Goal: Obtain resource: Download file/media

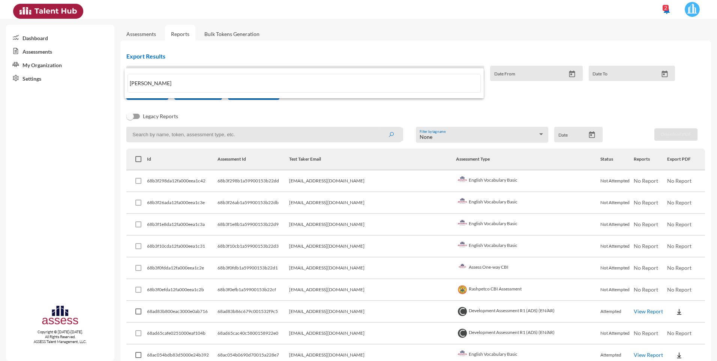
type input "[PERSON_NAME]"
click at [475, 46] on div at bounding box center [358, 180] width 717 height 361
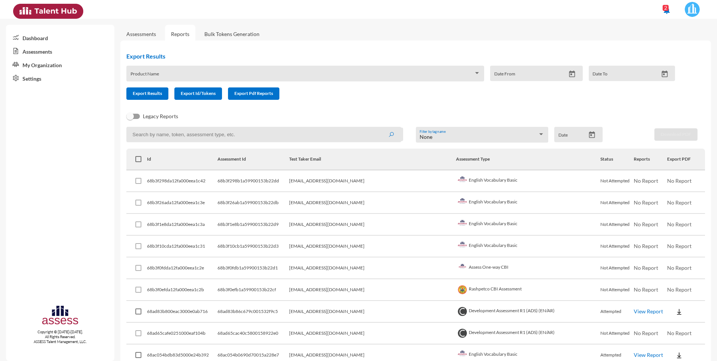
click at [184, 134] on input at bounding box center [263, 134] width 275 height 15
click at [390, 136] on icon "submit" at bounding box center [391, 135] width 6 height 6
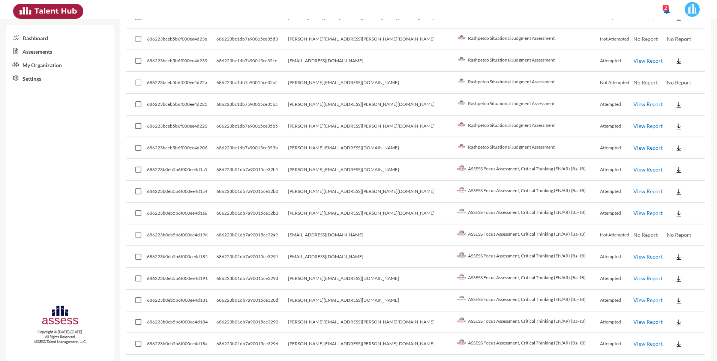
scroll to position [675, 0]
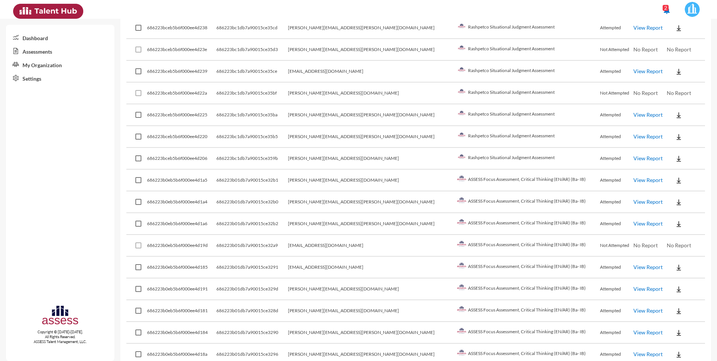
drag, startPoint x: 387, startPoint y: 267, endPoint x: 383, endPoint y: 267, distance: 4.1
click at [387, 267] on td "[EMAIL_ADDRESS][DOMAIN_NAME]" at bounding box center [372, 267] width 168 height 22
drag, startPoint x: 385, startPoint y: 267, endPoint x: 319, endPoint y: 268, distance: 66.8
click at [319, 268] on tr "686223b0eb5b6f000ee4d185 686223b01db7a90015ce3291 [EMAIL_ADDRESS][DOMAIN_NAME] …" at bounding box center [415, 267] width 579 height 22
drag, startPoint x: 319, startPoint y: 268, endPoint x: 324, endPoint y: 267, distance: 5.9
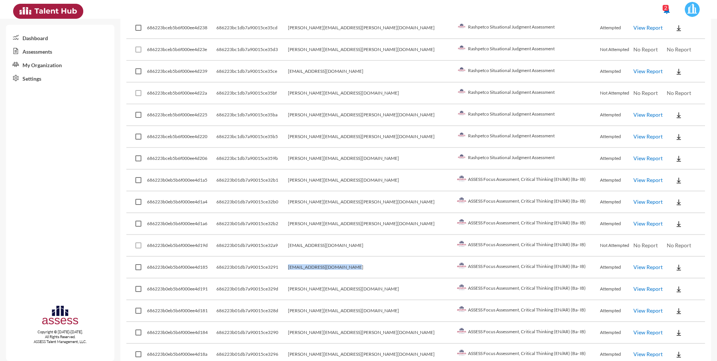
copy tr "[EMAIL_ADDRESS][DOMAIN_NAME]"
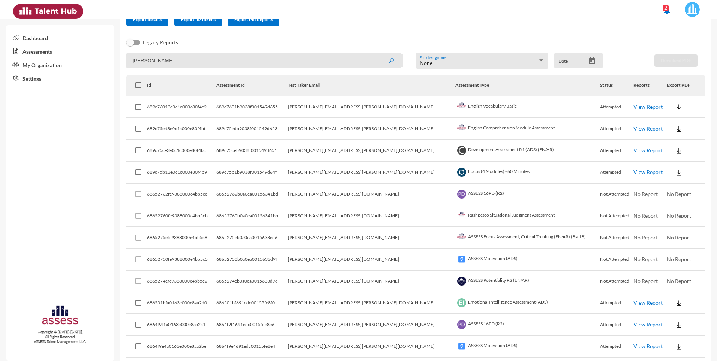
scroll to position [0, 0]
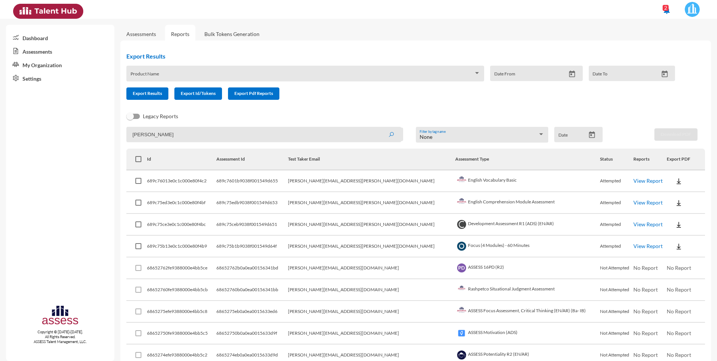
click at [182, 74] on span at bounding box center [301, 76] width 343 height 6
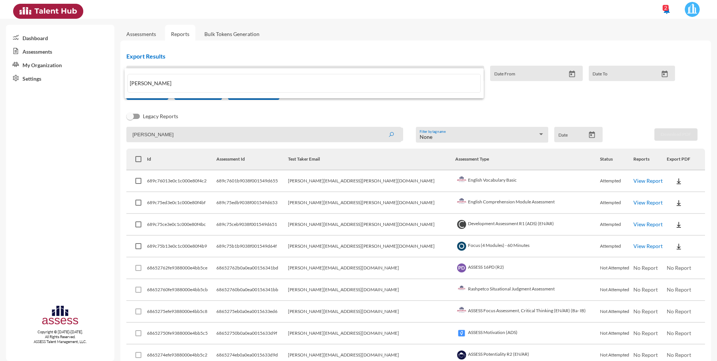
click at [166, 135] on div at bounding box center [358, 180] width 717 height 361
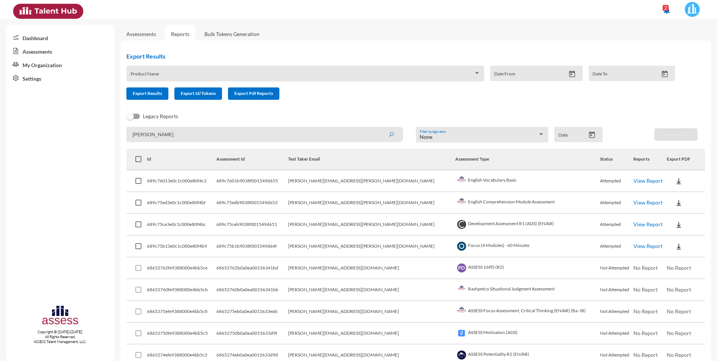
drag, startPoint x: 174, startPoint y: 135, endPoint x: 124, endPoint y: 135, distance: 49.9
click at [115, 139] on mat-sidenav-container "Dashboard Assessments My Organization Settings Copyright © [DATE]-[DATE]. All R…" at bounding box center [358, 190] width 717 height 342
paste input "[EMAIL_ADDRESS][DOMAIN_NAME]"
click at [392, 133] on button "submit" at bounding box center [391, 133] width 24 height 13
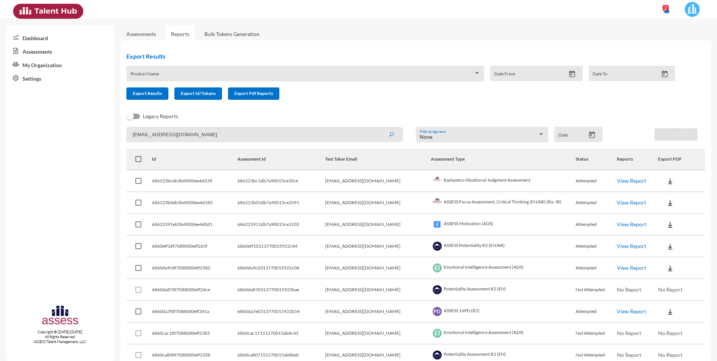
click at [666, 182] on img at bounding box center [669, 180] width 7 height 7
click at [667, 207] on button "AR" at bounding box center [674, 209] width 42 height 14
click at [666, 228] on img at bounding box center [669, 224] width 7 height 7
click at [669, 250] on button "AR" at bounding box center [674, 252] width 42 height 14
click at [706, 74] on div "Export Results Product Name Date From Date To Export Results Export Id/Tokens E…" at bounding box center [415, 227] width 591 height 374
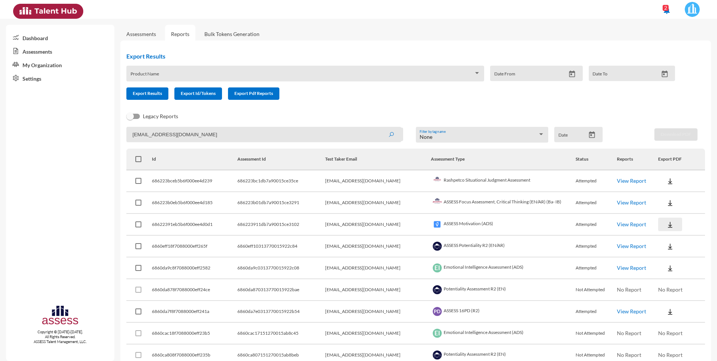
click at [666, 226] on img at bounding box center [669, 224] width 7 height 7
click at [664, 253] on button "AR" at bounding box center [674, 252] width 42 height 14
click at [708, 231] on div "Assessments Reports Bulk Tokens Generation Export Results Product Name Date Fro…" at bounding box center [418, 217] width 597 height 396
click at [666, 204] on img at bounding box center [669, 202] width 7 height 7
click at [666, 229] on button "AR" at bounding box center [674, 230] width 42 height 14
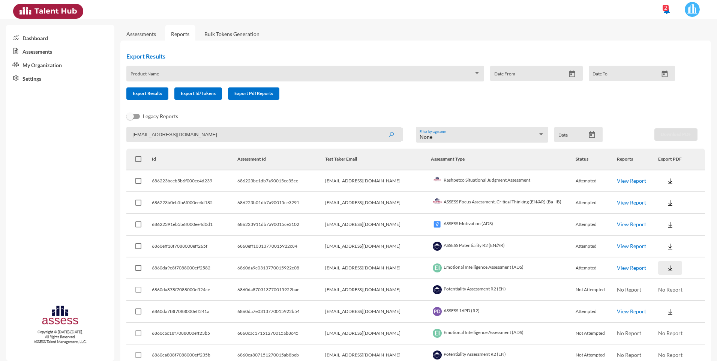
click at [670, 269] on button at bounding box center [670, 267] width 24 height 13
click at [675, 293] on button "AR" at bounding box center [674, 296] width 42 height 14
click at [666, 313] on img at bounding box center [669, 311] width 7 height 7
click at [669, 339] on button "AR" at bounding box center [674, 339] width 42 height 14
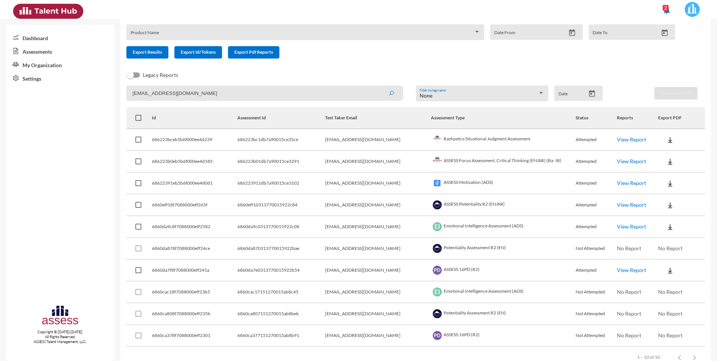
scroll to position [60, 0]
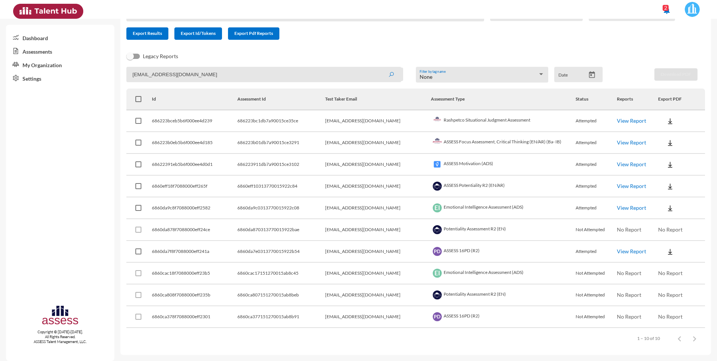
click at [714, 175] on mat-sidenav-content "Assessments Reports Bulk Tokens Generation Export Results Product Name Date Fro…" at bounding box center [418, 190] width 597 height 342
click at [627, 120] on link "View Report" at bounding box center [631, 120] width 29 height 6
click at [666, 186] on img at bounding box center [669, 186] width 7 height 7
click at [669, 213] on button "AR" at bounding box center [674, 214] width 42 height 14
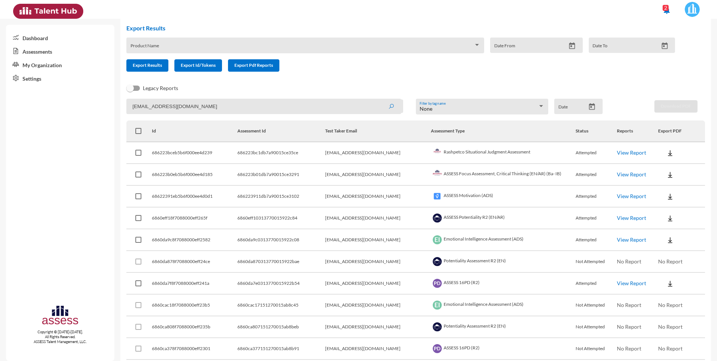
scroll to position [0, 0]
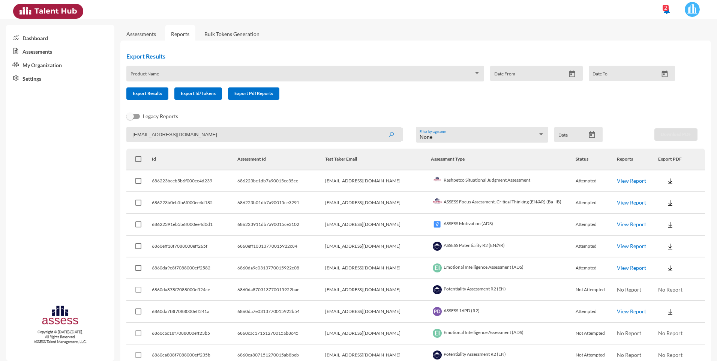
click at [165, 76] on span at bounding box center [301, 76] width 343 height 6
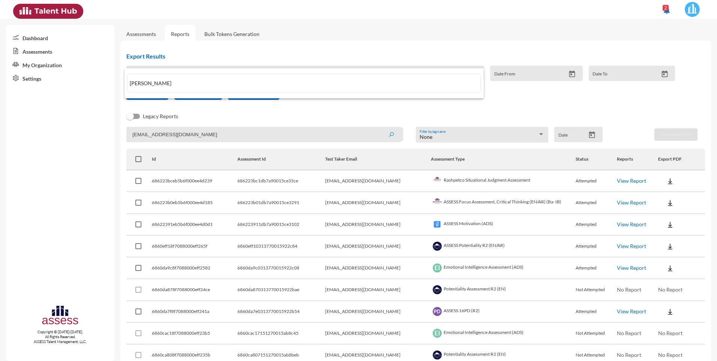
click at [176, 138] on div at bounding box center [358, 180] width 717 height 361
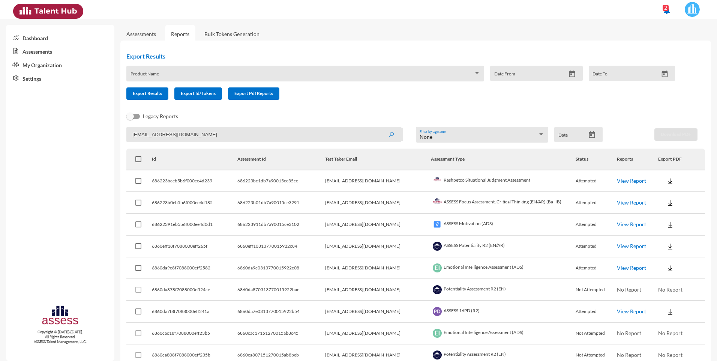
click at [166, 136] on input "[EMAIL_ADDRESS][DOMAIN_NAME]" at bounding box center [263, 134] width 275 height 15
drag, startPoint x: 223, startPoint y: 133, endPoint x: 17, endPoint y: 111, distance: 207.4
click at [31, 117] on mat-sidenav-container "Dashboard Assessments My Organization Settings Copyright © [DATE]-[DATE]. All R…" at bounding box center [358, 190] width 717 height 342
click at [388, 135] on icon "submit" at bounding box center [391, 135] width 6 height 6
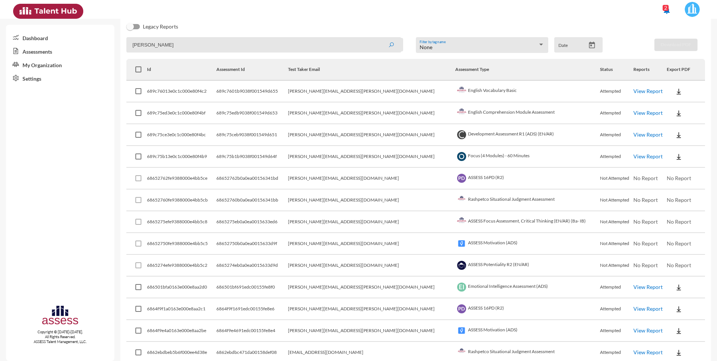
scroll to position [225, 0]
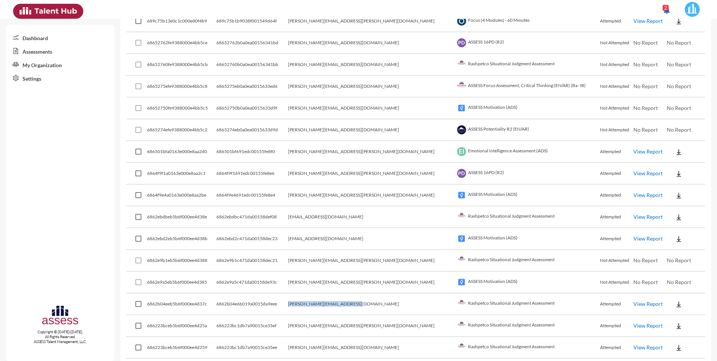
drag, startPoint x: 391, startPoint y: 304, endPoint x: 324, endPoint y: 306, distance: 67.5
click at [324, 306] on td "[PERSON_NAME][EMAIL_ADDRESS][DOMAIN_NAME]" at bounding box center [372, 304] width 168 height 22
drag, startPoint x: 324, startPoint y: 306, endPoint x: 339, endPoint y: 302, distance: 15.7
copy td "[PERSON_NAME][EMAIL_ADDRESS][DOMAIN_NAME]"
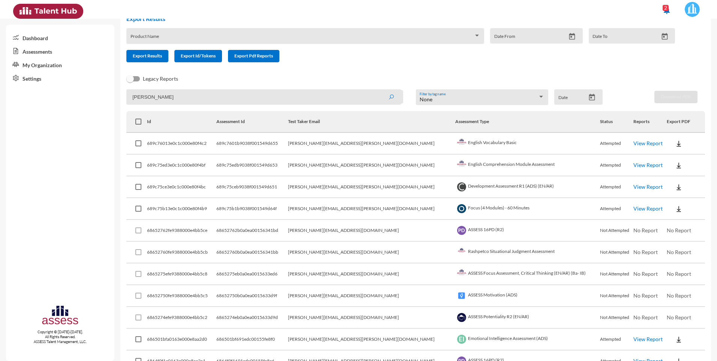
scroll to position [0, 0]
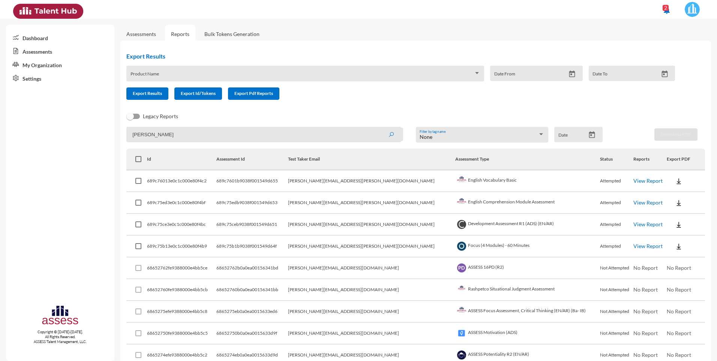
drag, startPoint x: 160, startPoint y: 134, endPoint x: 153, endPoint y: 138, distance: 8.4
paste input ".[EMAIL_ADDRESS][DOMAIN_NAME]"
type input "[PERSON_NAME][EMAIL_ADDRESS][DOMAIN_NAME]"
click at [392, 135] on button "submit" at bounding box center [391, 133] width 24 height 13
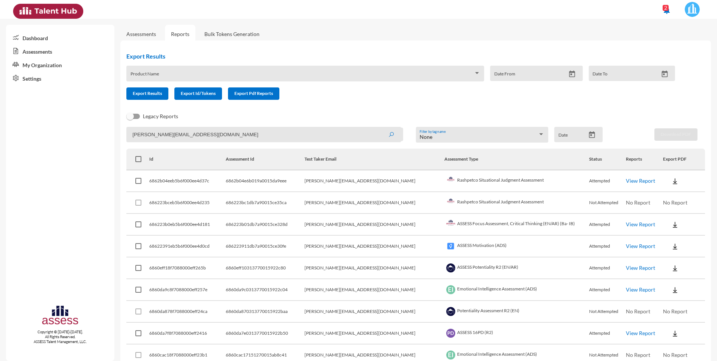
click at [630, 224] on link "View Report" at bounding box center [640, 224] width 29 height 6
click at [671, 222] on img at bounding box center [674, 224] width 7 height 7
click at [663, 251] on button "AR" at bounding box center [674, 252] width 42 height 14
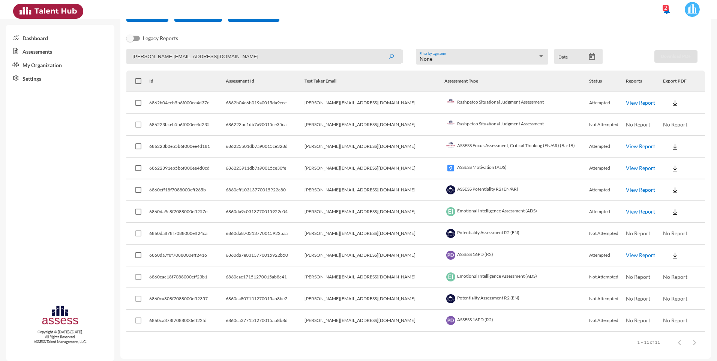
scroll to position [82, 0]
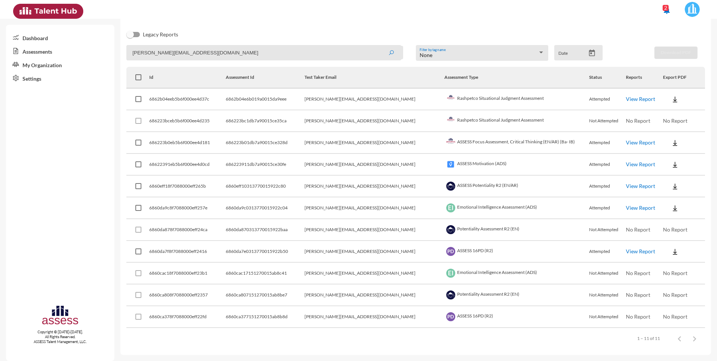
click at [708, 168] on div "Assessments Reports Bulk Tokens Generation Export Results Product Name Date Fro…" at bounding box center [418, 146] width 597 height 418
click at [671, 165] on img at bounding box center [674, 164] width 7 height 7
click at [672, 189] on button "AR" at bounding box center [674, 192] width 42 height 14
click at [671, 208] on img at bounding box center [674, 207] width 7 height 7
click at [664, 235] on button "AR" at bounding box center [674, 236] width 42 height 14
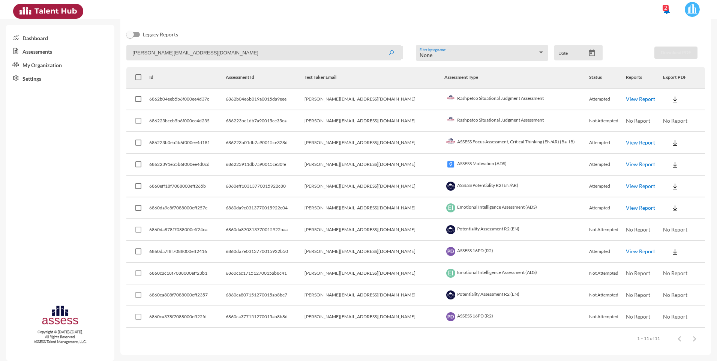
click at [706, 194] on div "Export Results Product Name Date From Date To Export Results Export Id/Tokens E…" at bounding box center [415, 157] width 591 height 396
click at [671, 252] on img at bounding box center [674, 251] width 7 height 7
click at [664, 280] on button "AR" at bounding box center [674, 279] width 42 height 14
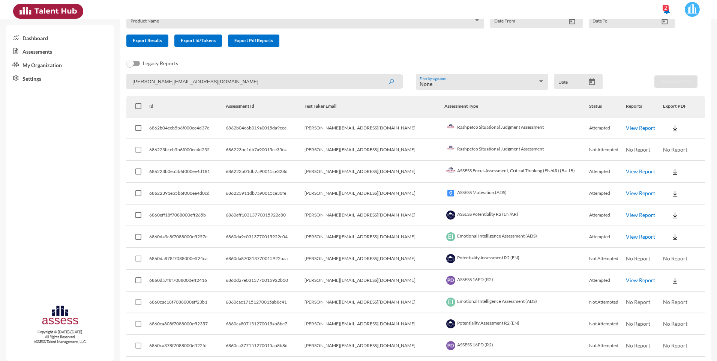
scroll to position [7, 0]
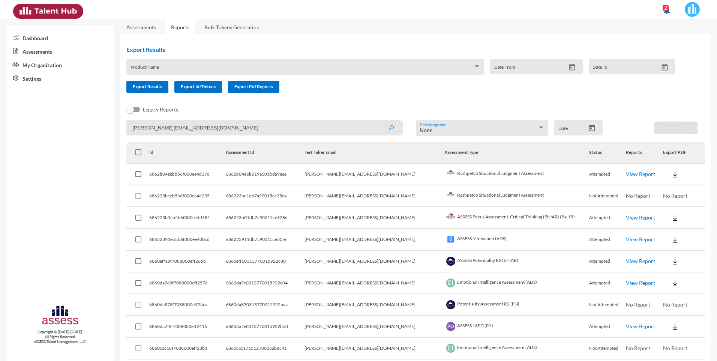
click at [708, 66] on div "Assessments Reports Bulk Tokens Generation Export Results Product Name Date Fro…" at bounding box center [418, 221] width 597 height 418
click at [671, 217] on img at bounding box center [674, 217] width 7 height 7
click at [666, 247] on button "AR" at bounding box center [674, 245] width 42 height 14
click at [671, 262] on img at bounding box center [674, 261] width 7 height 7
click at [666, 287] on button "AR" at bounding box center [674, 289] width 42 height 14
